Goal: Transaction & Acquisition: Purchase product/service

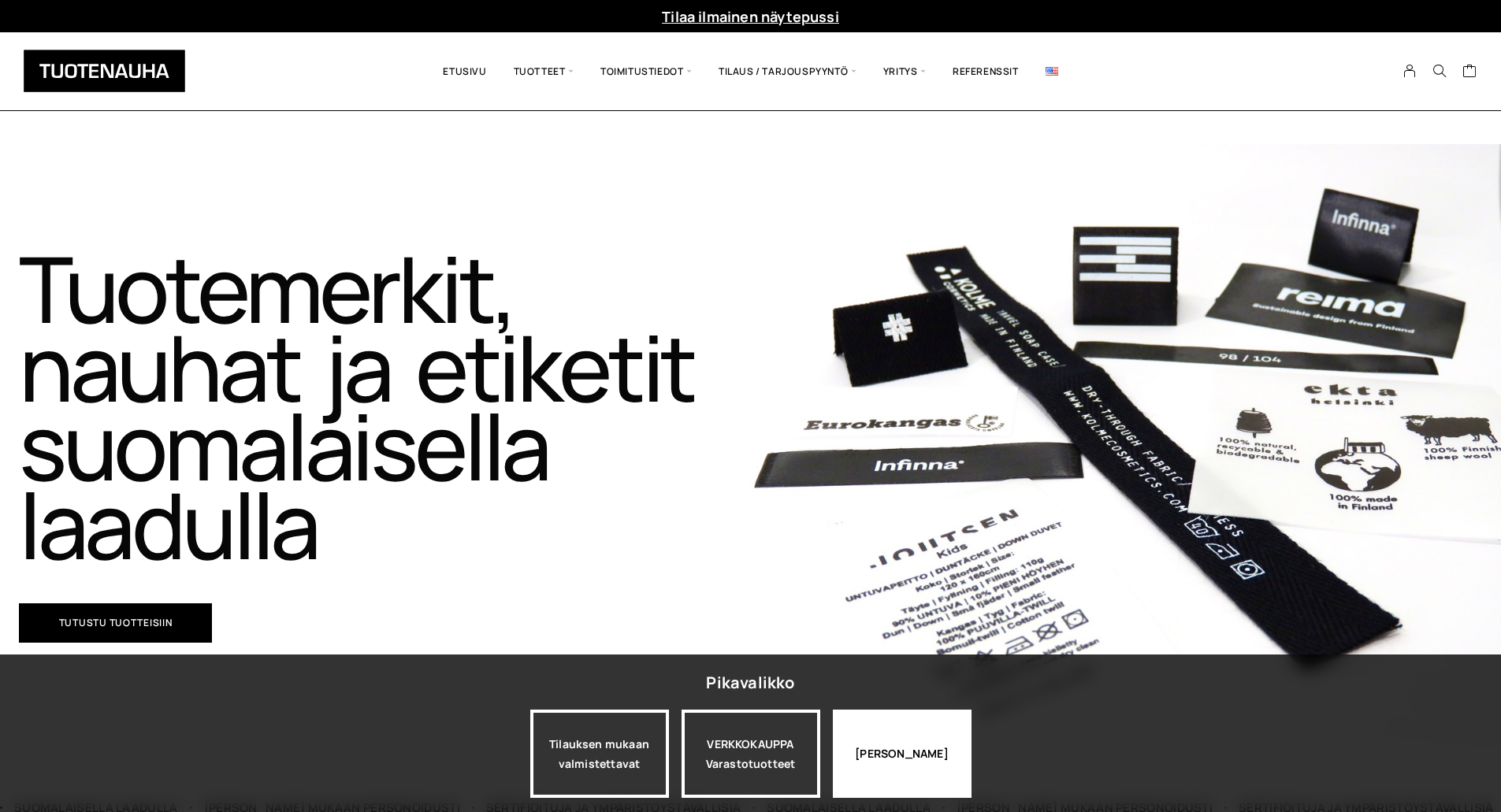
drag, startPoint x: 892, startPoint y: 754, endPoint x: 958, endPoint y: 741, distance: 67.3
click at [892, 755] on div "[PERSON_NAME]" at bounding box center [902, 754] width 139 height 88
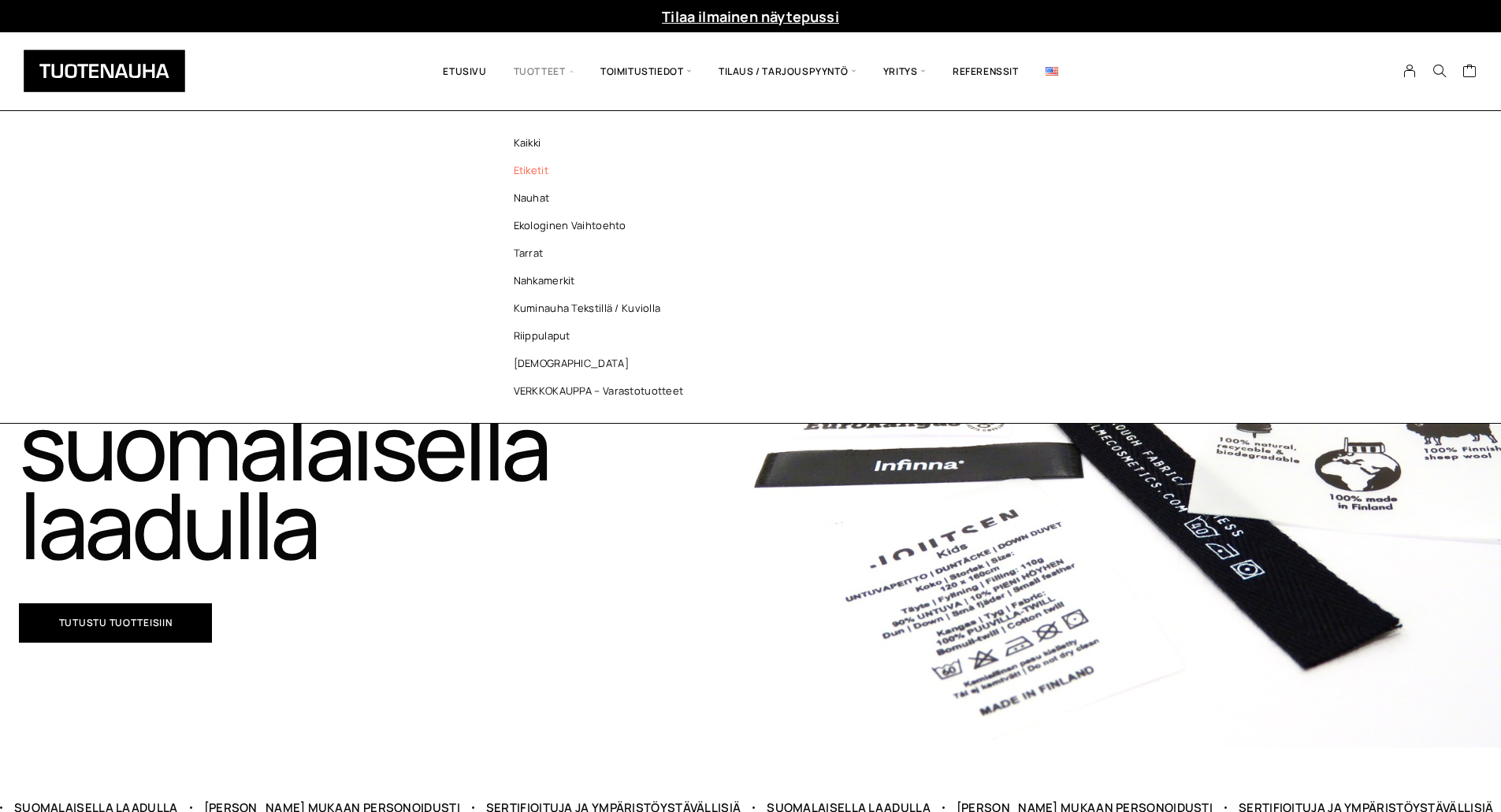
click at [536, 170] on link "Etiketit" at bounding box center [603, 170] width 229 height 28
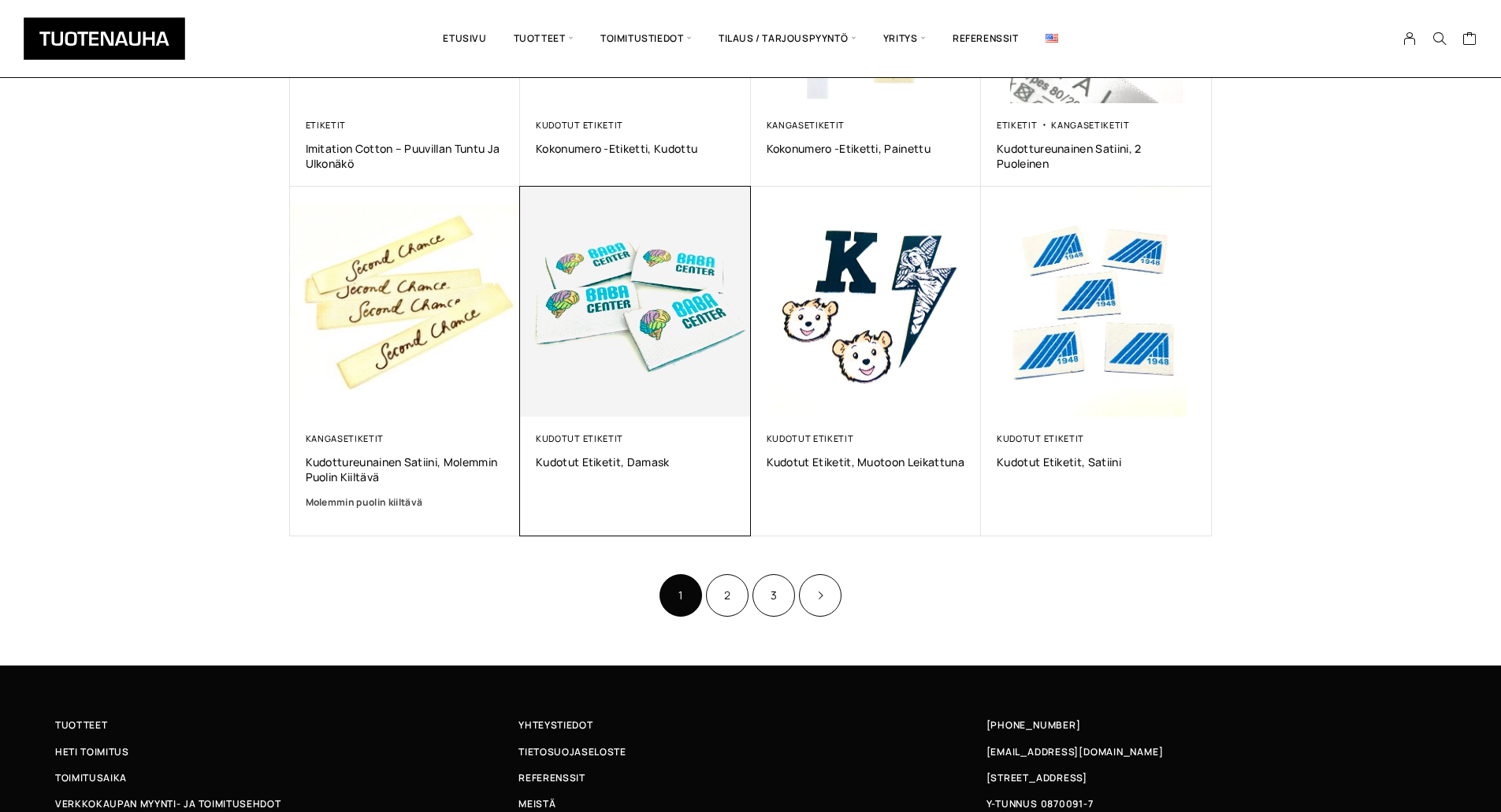
scroll to position [867, 0]
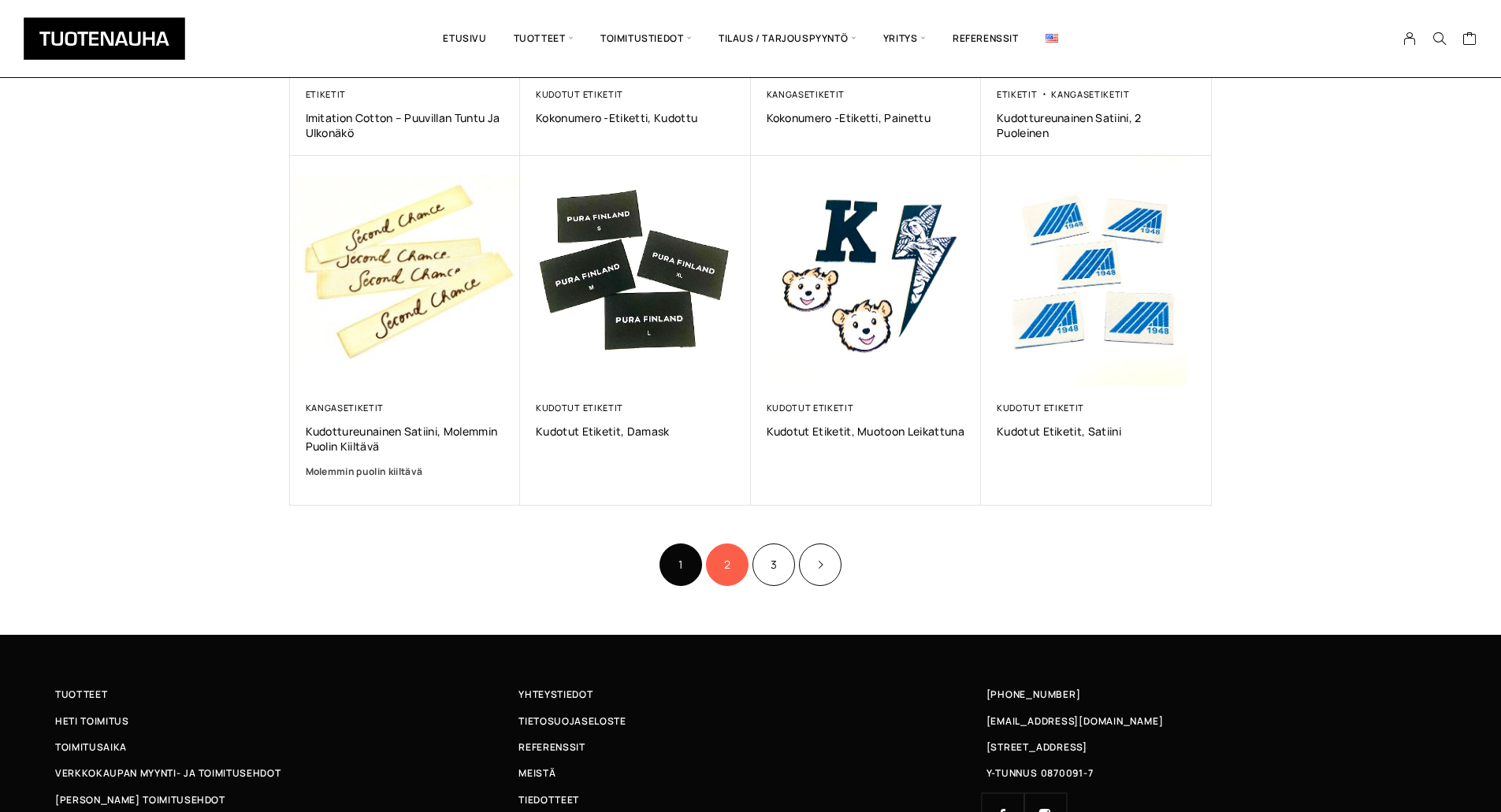
click at [739, 560] on link "2" at bounding box center [727, 565] width 42 height 42
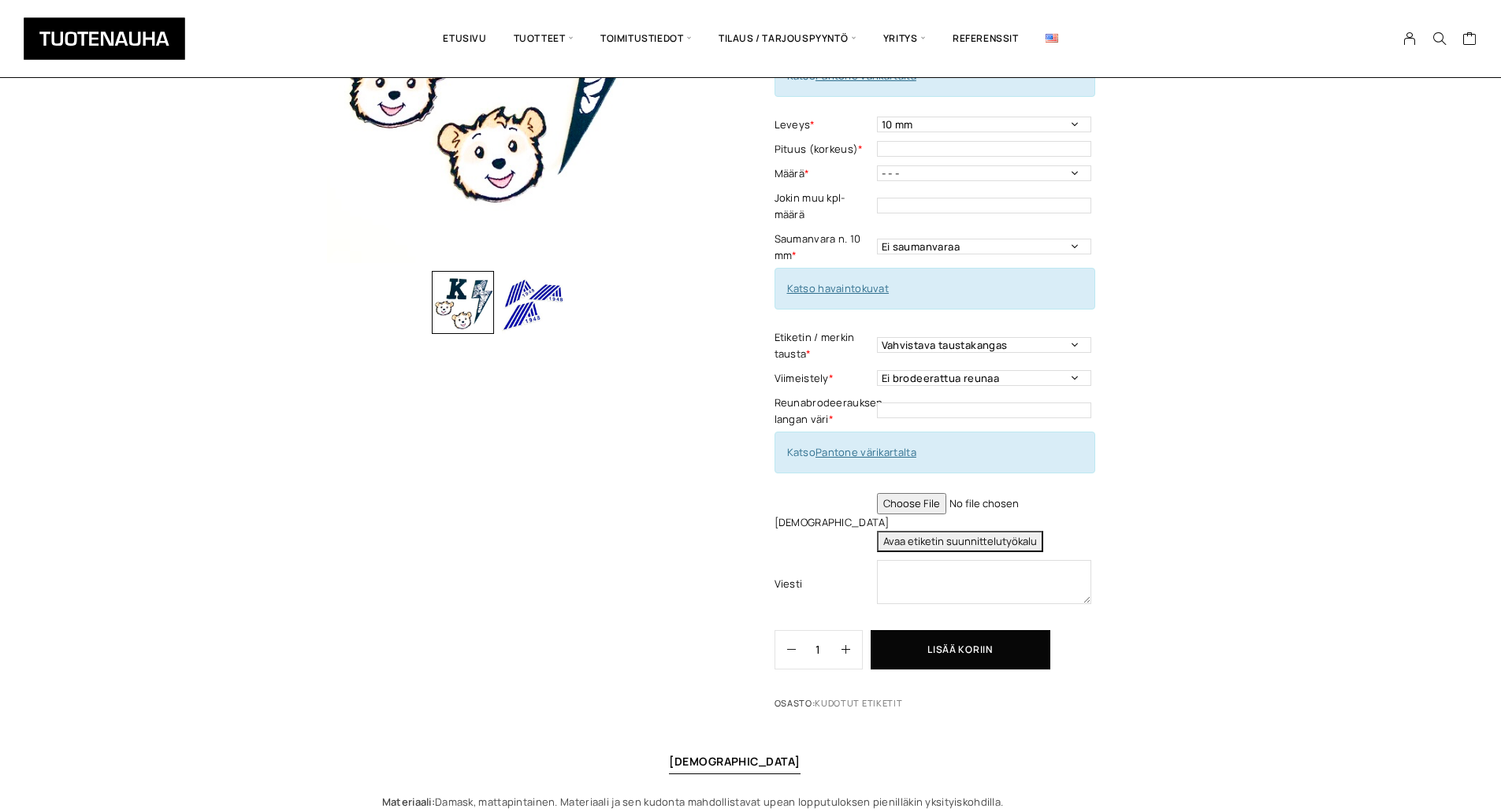
scroll to position [315, 0]
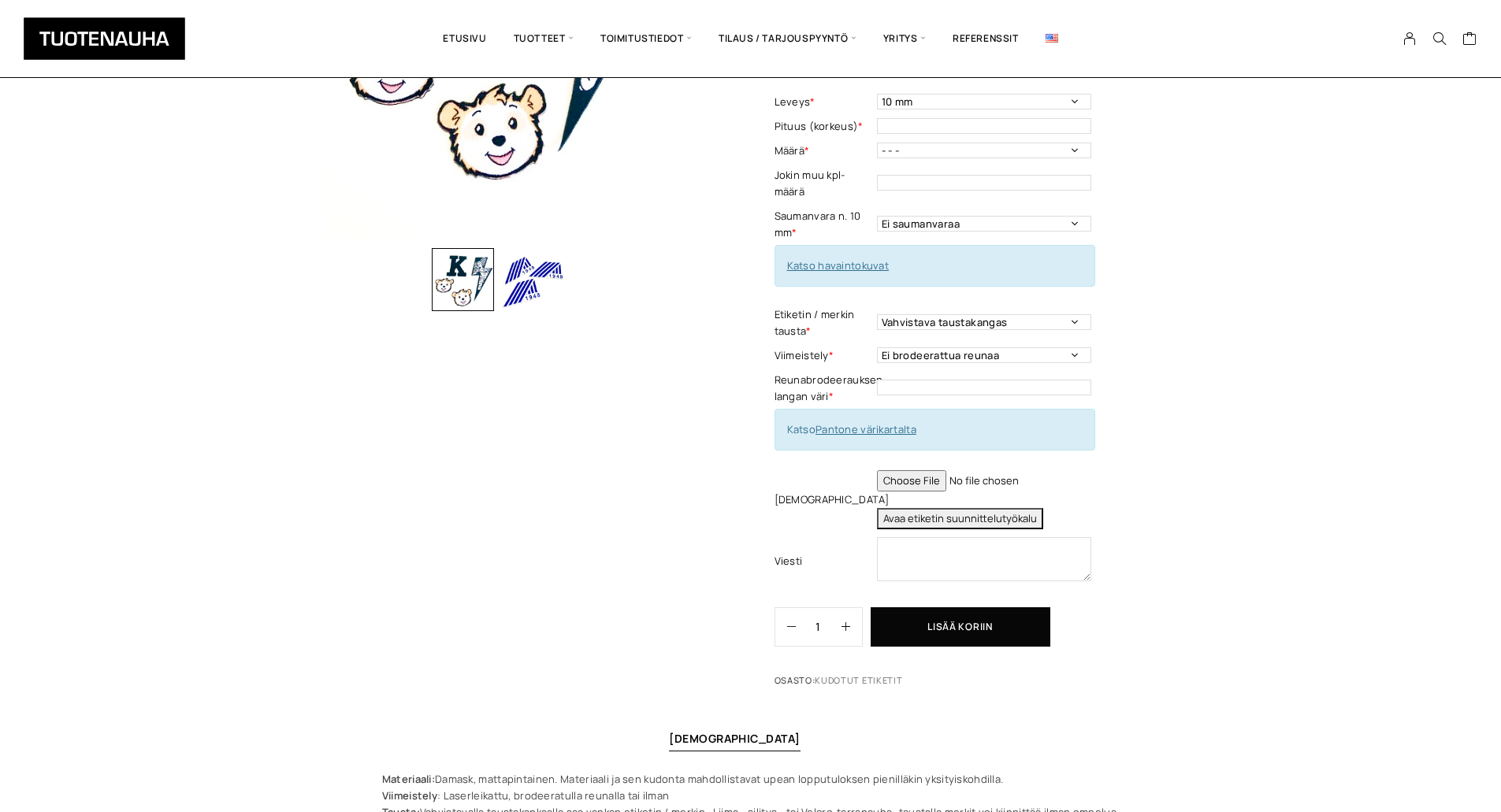
click at [1310, 535] on div "Kudotut etiketit, muotoon leikattuna Lisää koriin ja valitse tarjouspyyntö / li…" at bounding box center [750, 375] width 1501 height 1105
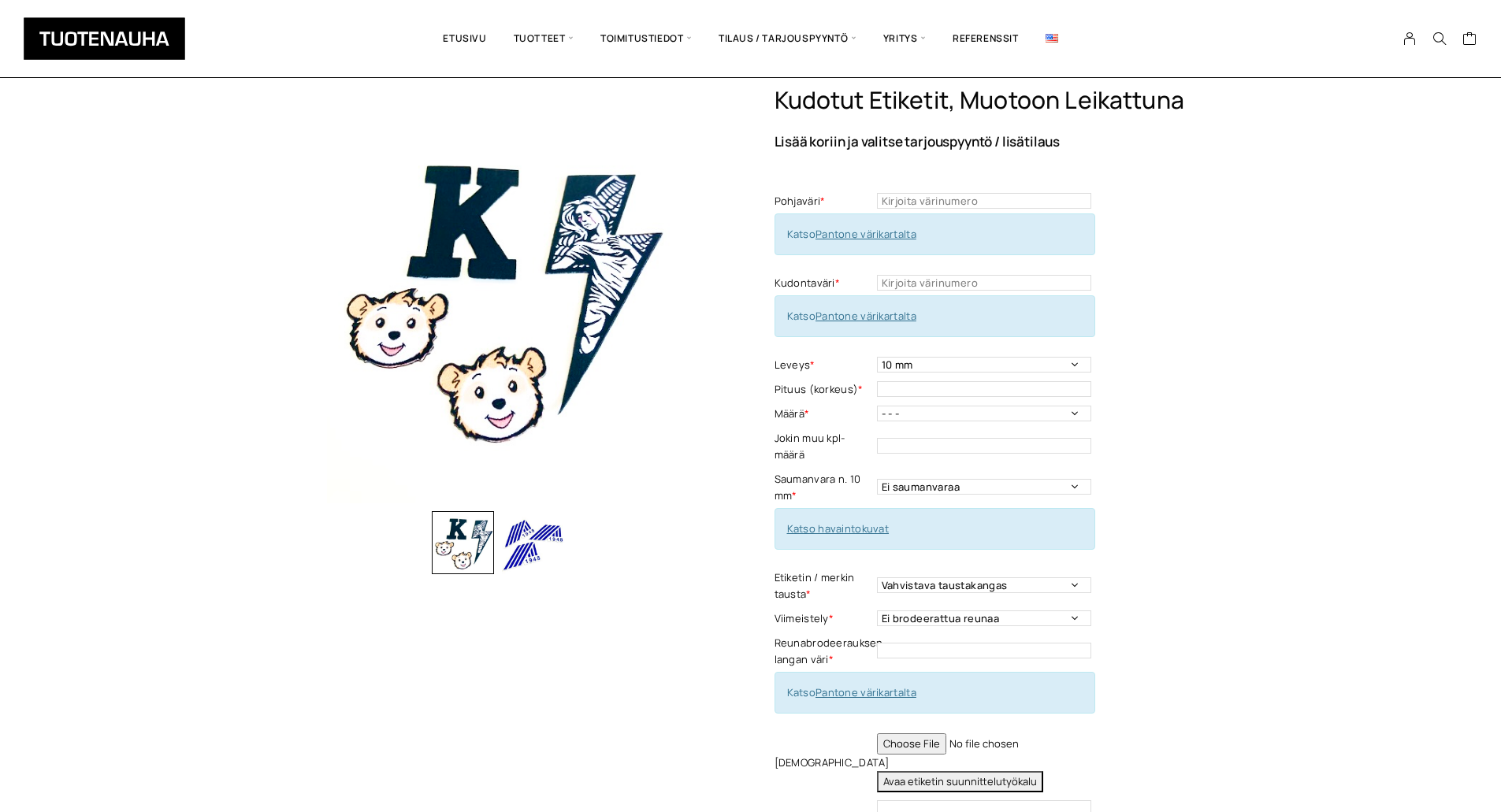
scroll to position [79, 0]
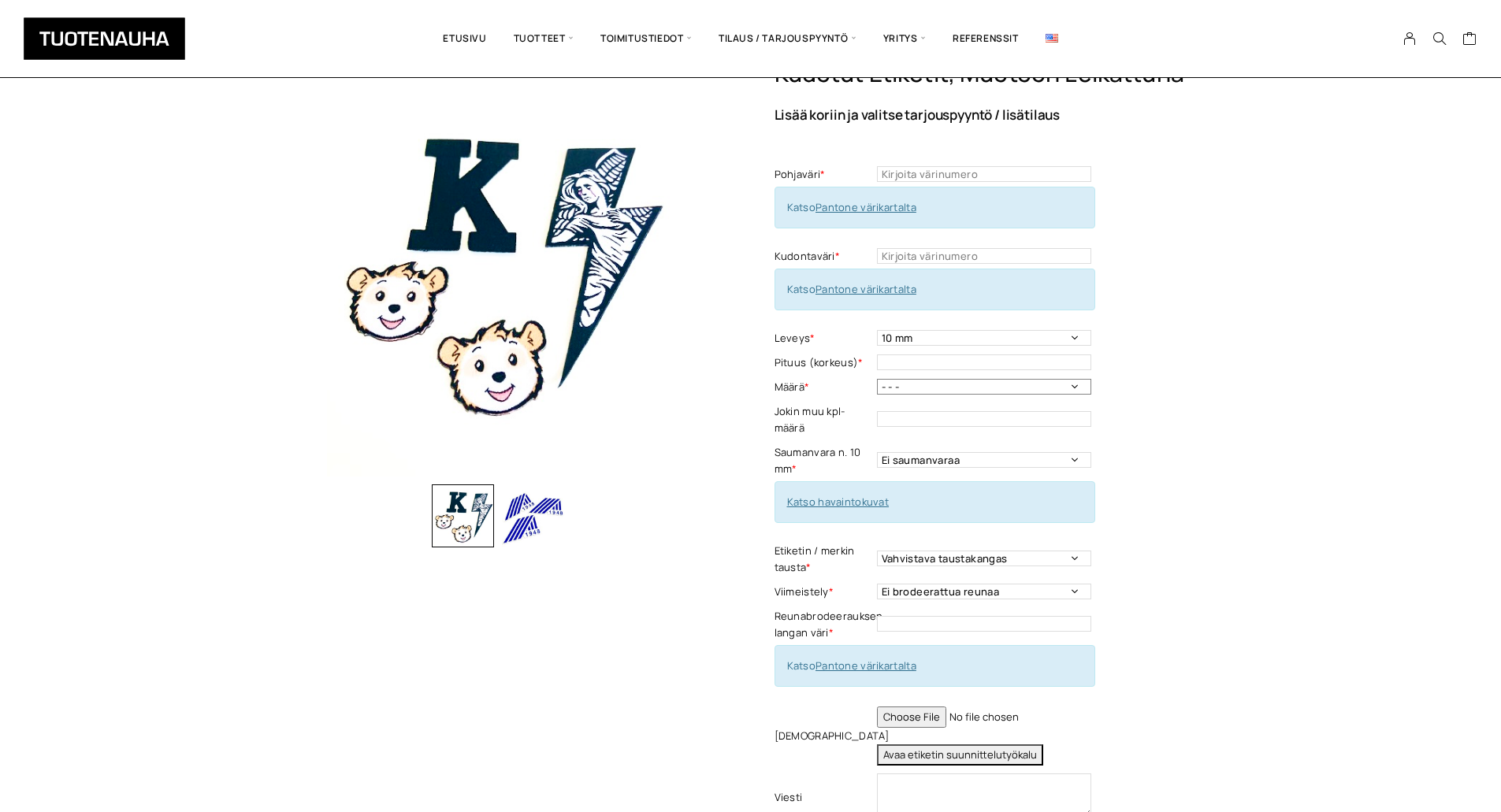
click at [946, 387] on select "- - - 500 kpl 1000 kpl 1500 kpl 2000 kpl 2500 kpl 3000 kpl 3500 kpl 4000 kpl" at bounding box center [985, 387] width 215 height 15
click at [1220, 399] on div "Kudotut etiketit, muotoon leikattuna Lisää koriin ja valitse tarjouspyyntö / li…" at bounding box center [750, 612] width 1501 height 1105
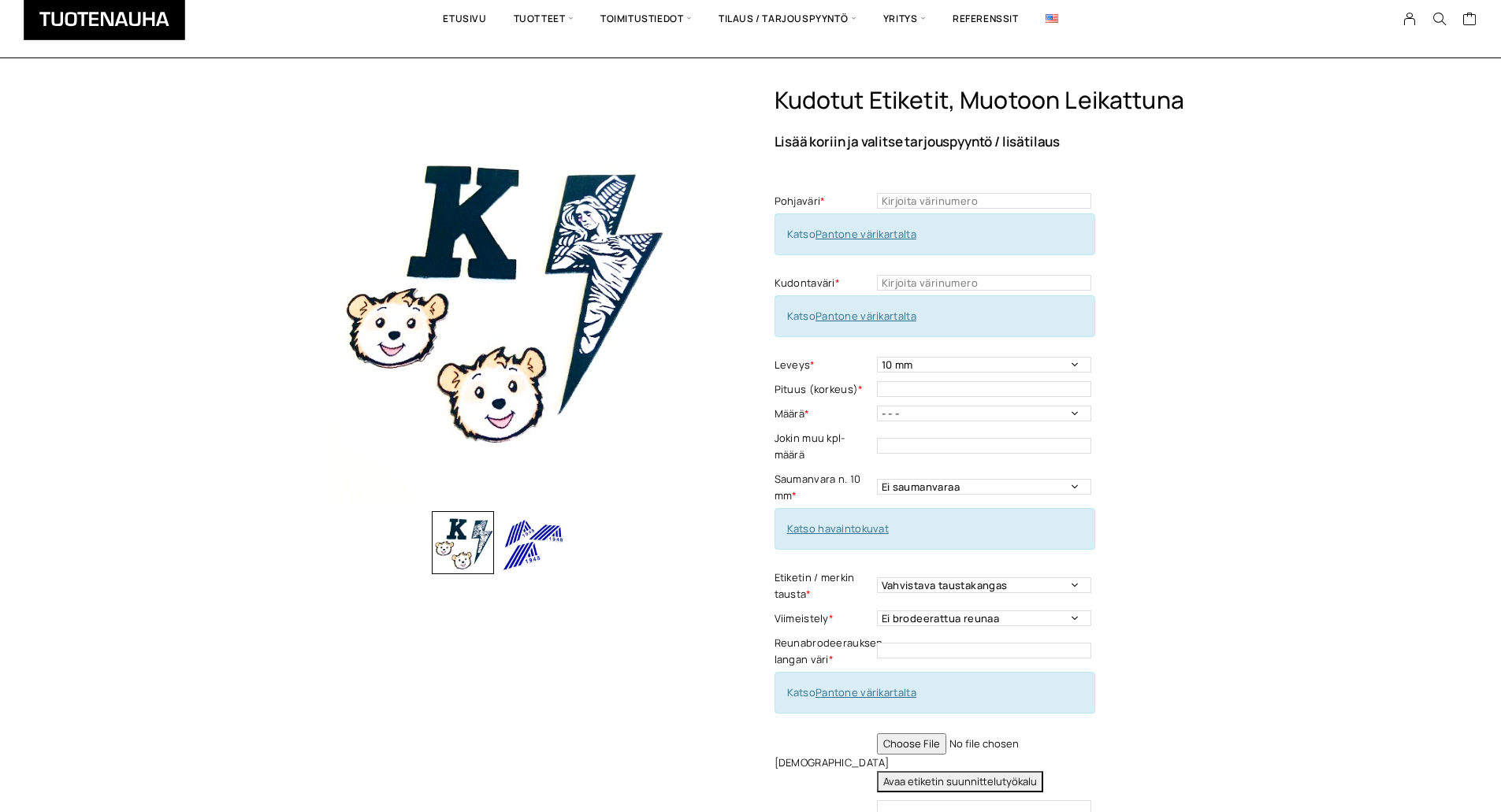
scroll to position [0, 0]
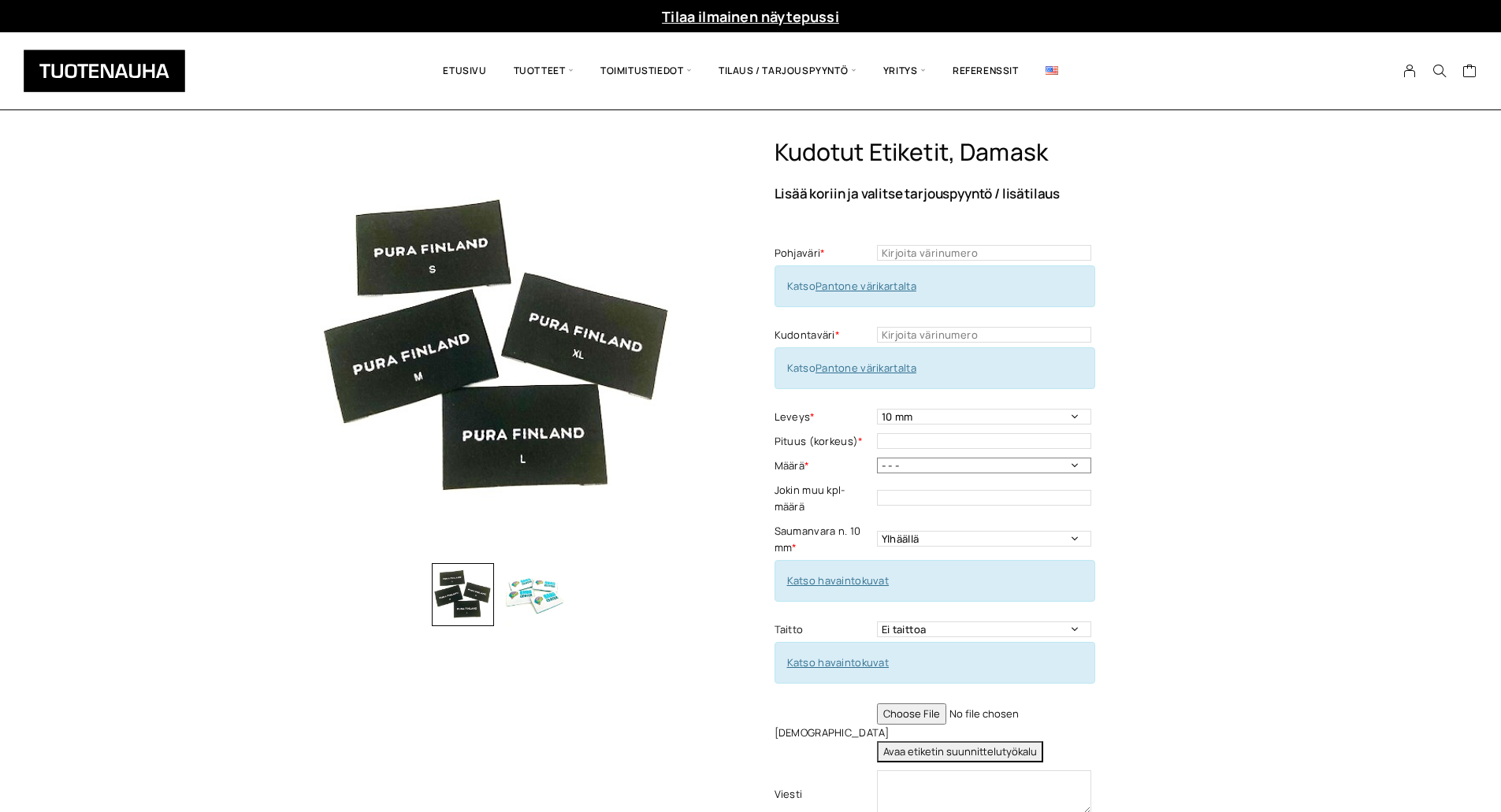
click at [977, 468] on select "- - - 500 kpl 1000 kpl 1500 kpl 2000 kpl 2500 kpl 3000 kpl 3500 kpl 4000 kpl" at bounding box center [985, 465] width 215 height 15
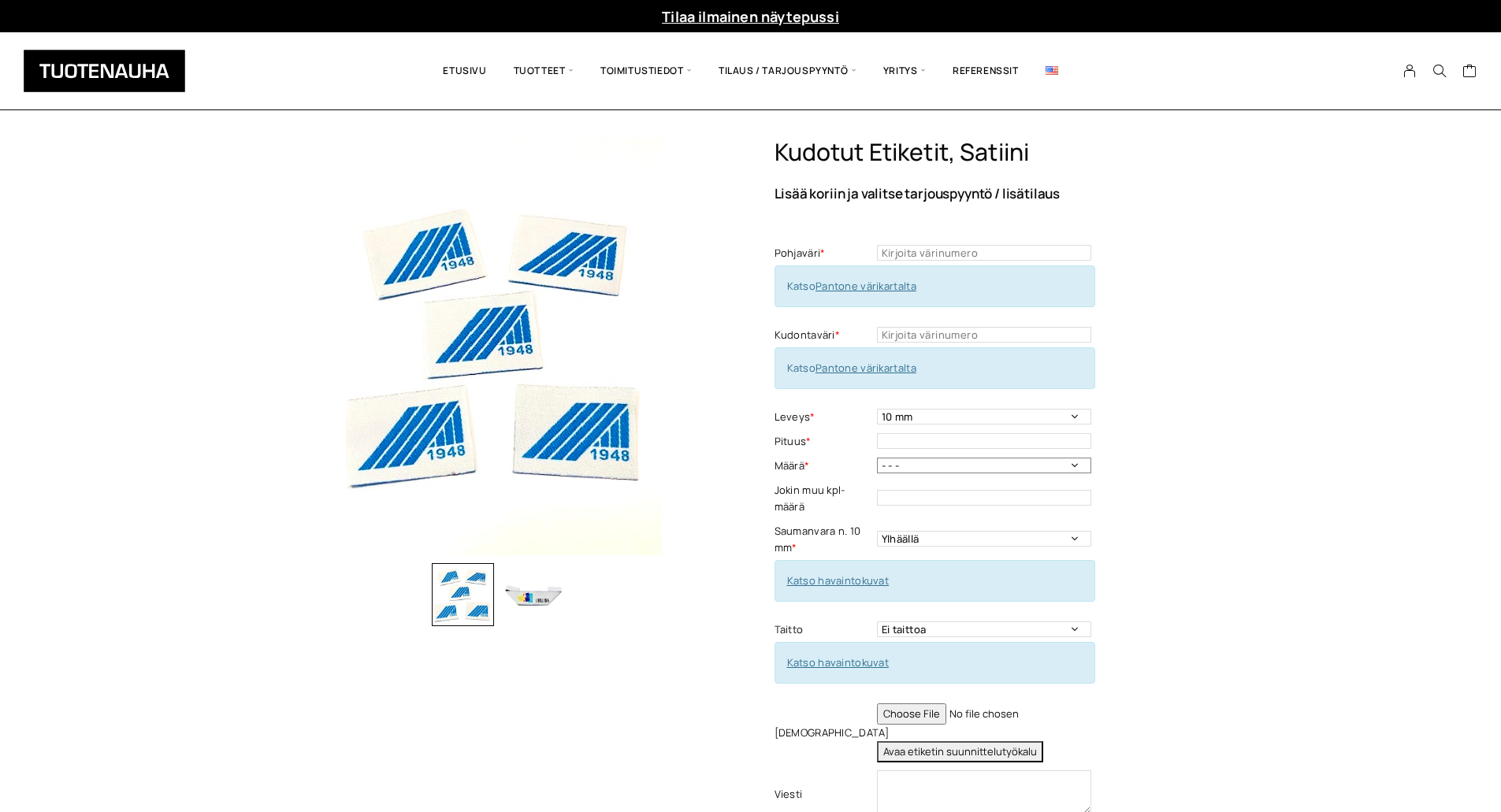
click at [952, 460] on select "- - - 500 kpl 1000 kpl 1500 kpl 2000 kpl 2500 kpl 3000 kpl 3500 kpl 4000 kpl" at bounding box center [985, 465] width 215 height 15
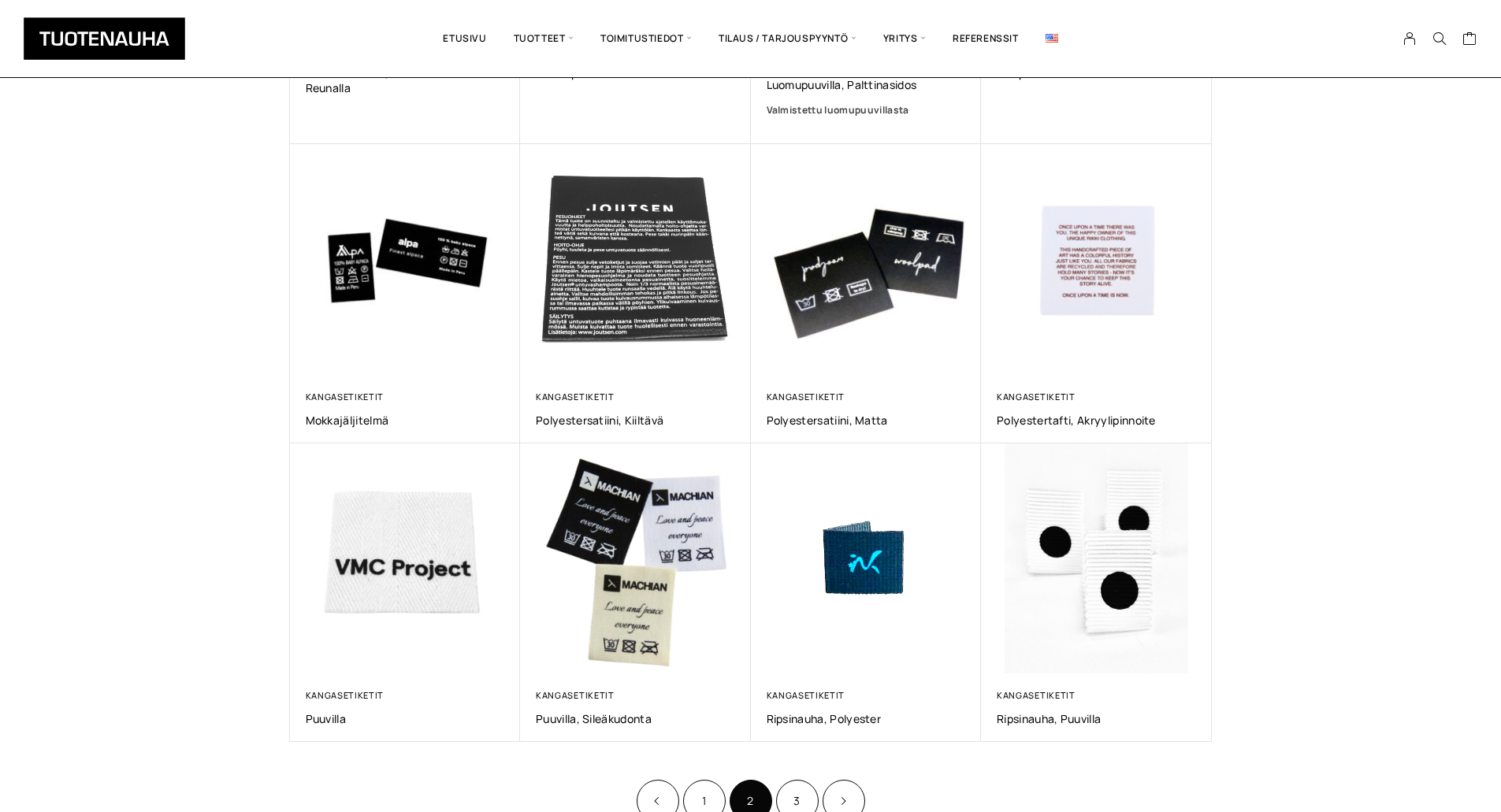
scroll to position [867, 0]
